Goal: Task Accomplishment & Management: Use online tool/utility

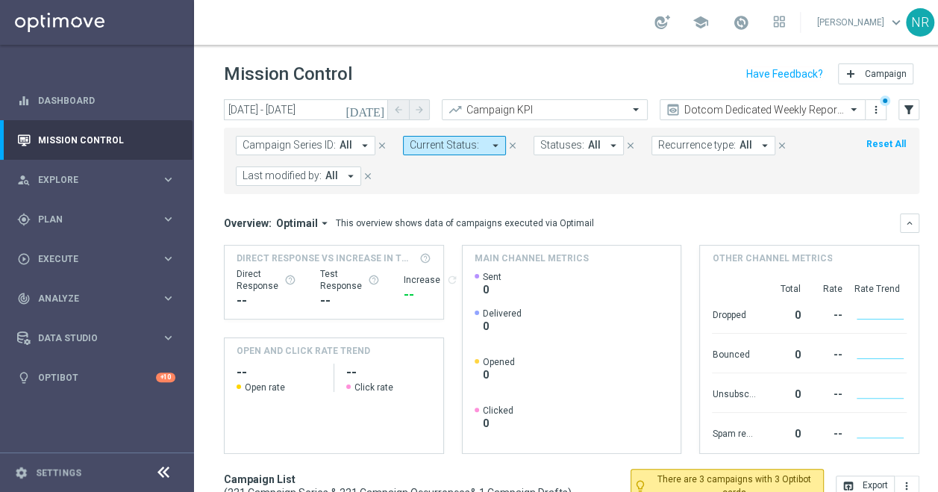
scroll to position [3380, 0]
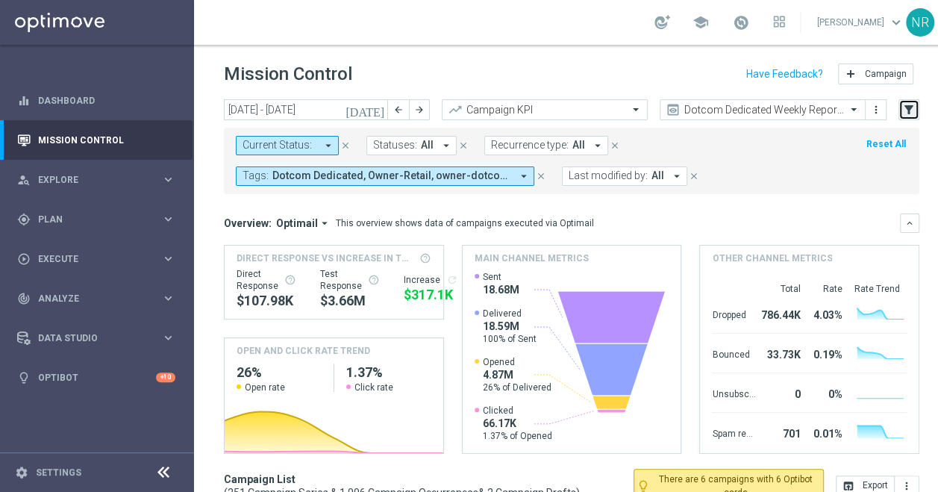
click at [919, 112] on button "filter_alt" at bounding box center [908, 109] width 21 height 21
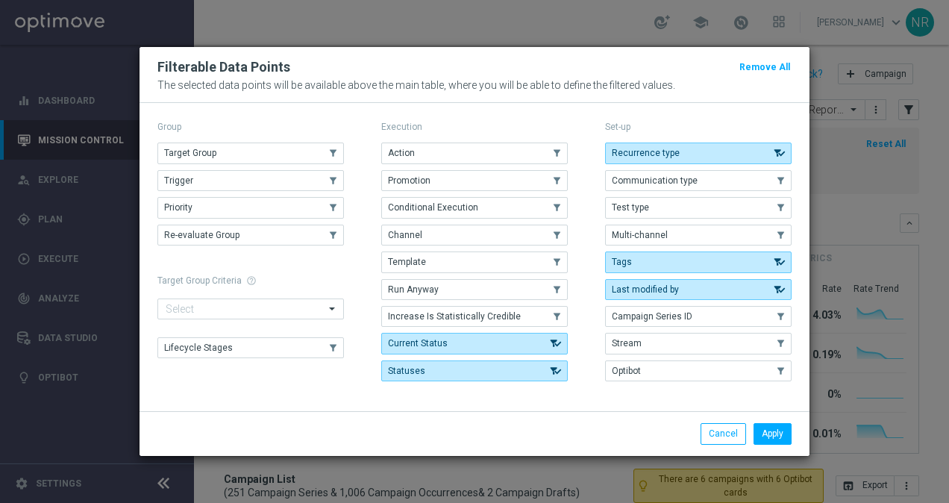
click at [264, 133] on p "Group" at bounding box center [250, 127] width 187 height 12
click at [264, 149] on button "Target Group" at bounding box center [250, 153] width 187 height 21
drag, startPoint x: 791, startPoint y: 384, endPoint x: 768, endPoint y: 454, distance: 73.1
click at [768, 454] on modal-container "Filterable Data Points Remove All The selected data points will be available ab…" at bounding box center [474, 251] width 949 height 503
click at [780, 437] on button "Apply" at bounding box center [773, 433] width 38 height 21
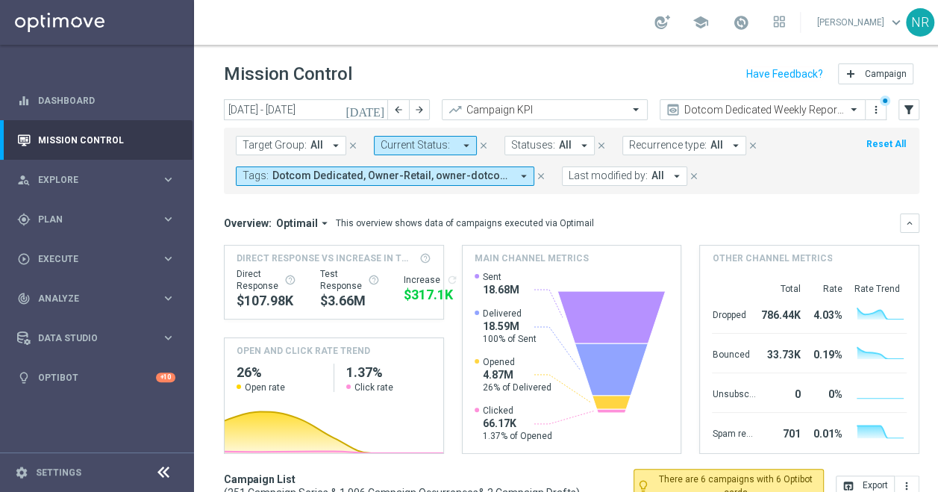
click at [291, 142] on span "Target Group:" at bounding box center [275, 145] width 64 height 13
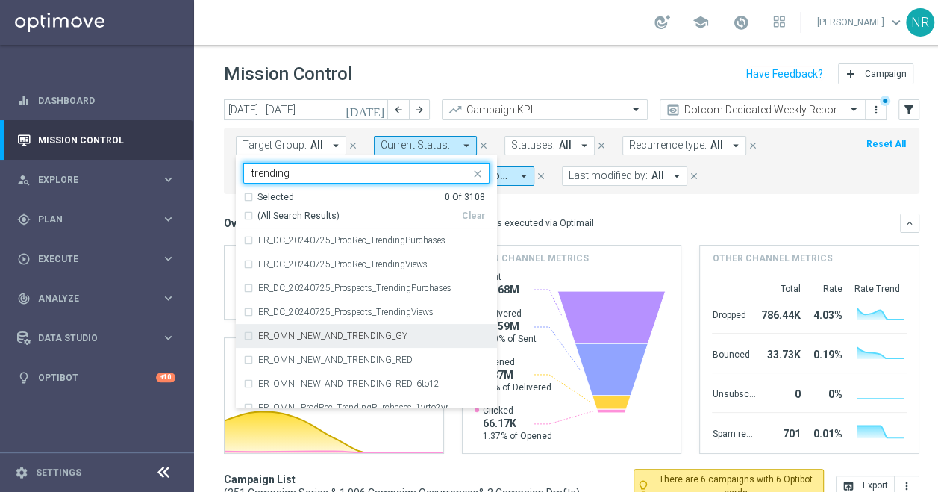
click at [363, 331] on label "ER_OMNI_NEW_AND_TRENDING_GY" at bounding box center [332, 335] width 149 height 9
type input "trending"
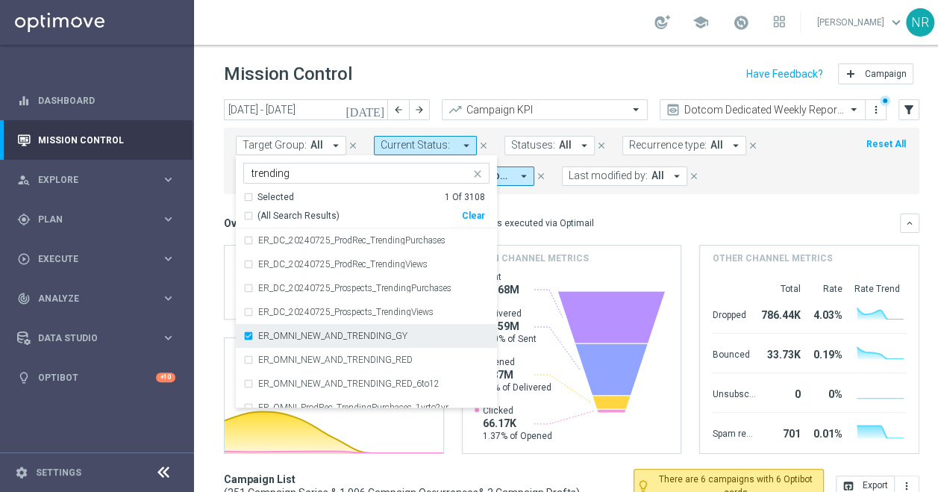
click at [358, 344] on div "ER_OMNI_NEW_AND_TRENDING_GY" at bounding box center [366, 336] width 246 height 24
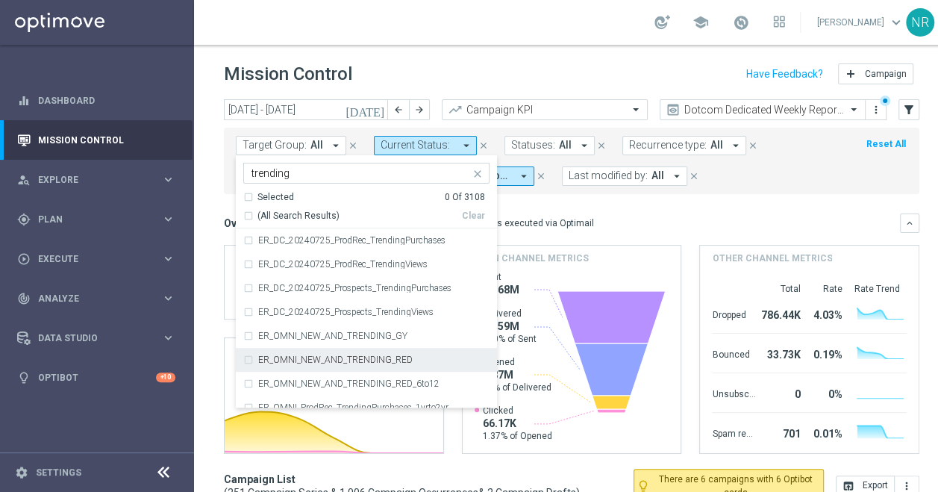
click at [348, 369] on div "ER_OMNI_NEW_AND_TRENDING_RED" at bounding box center [366, 360] width 246 height 24
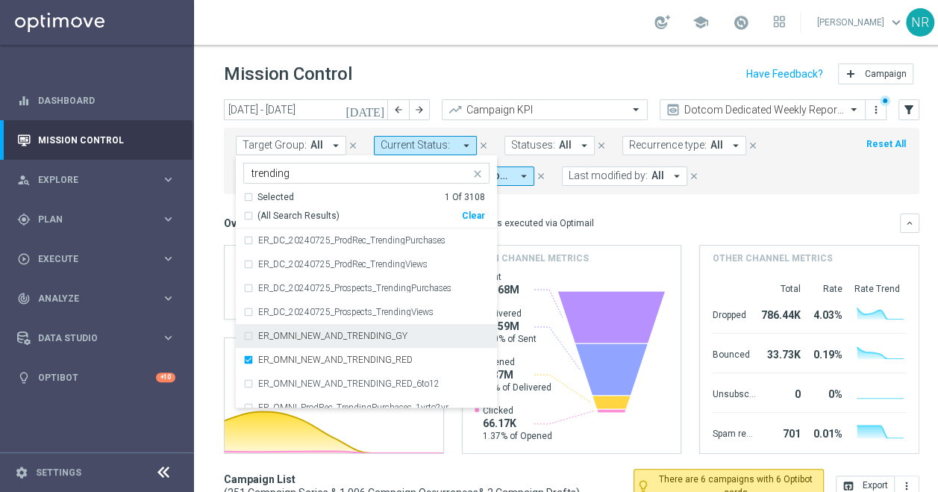
click at [361, 337] on label "ER_OMNI_NEW_AND_TRENDING_GY" at bounding box center [332, 335] width 149 height 9
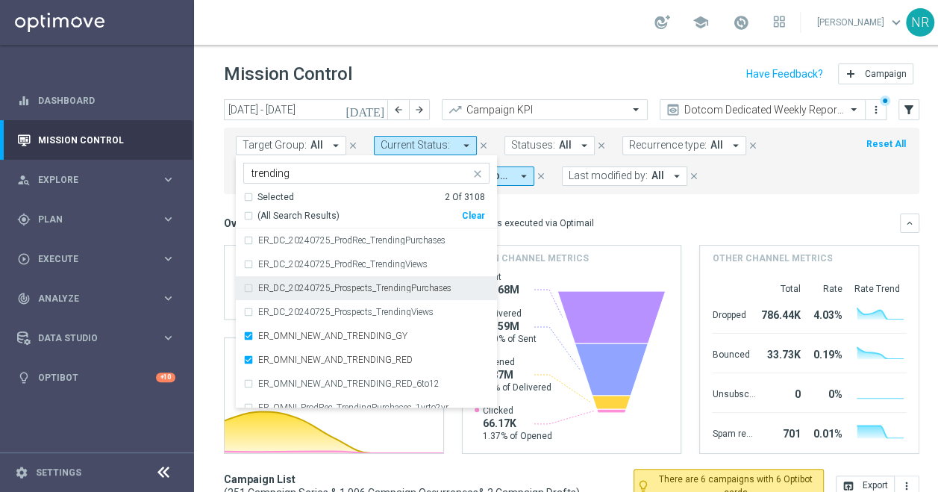
click at [556, 61] on div "Mission Control add Campaign" at bounding box center [571, 74] width 695 height 29
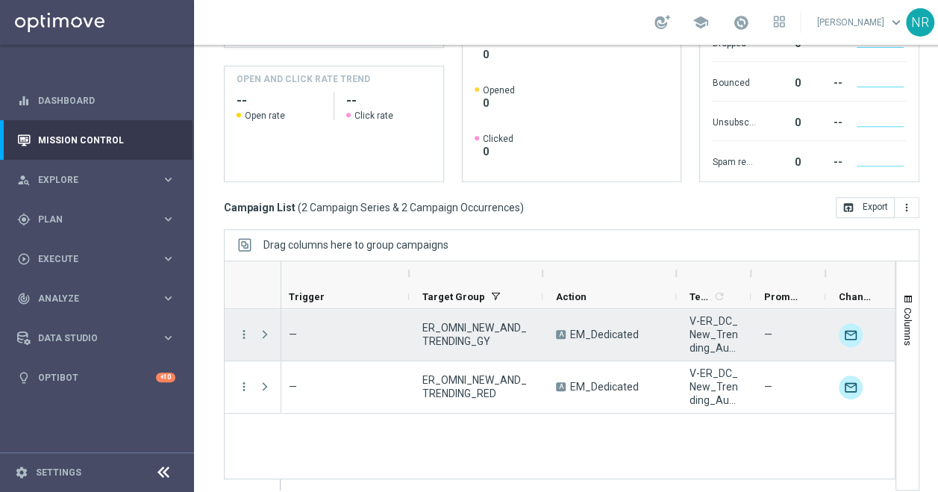
scroll to position [0, 155]
